Goal: Find specific page/section: Find specific page/section

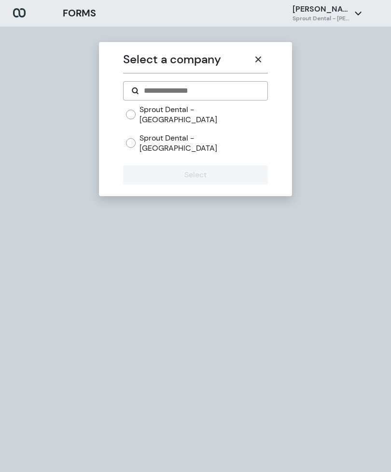
click at [256, 57] on icon "button" at bounding box center [259, 60] width 6 height 6
click at [259, 58] on icon "button" at bounding box center [259, 60] width 6 height 6
click at [255, 67] on button "button" at bounding box center [258, 59] width 19 height 19
